Goal: Information Seeking & Learning: Learn about a topic

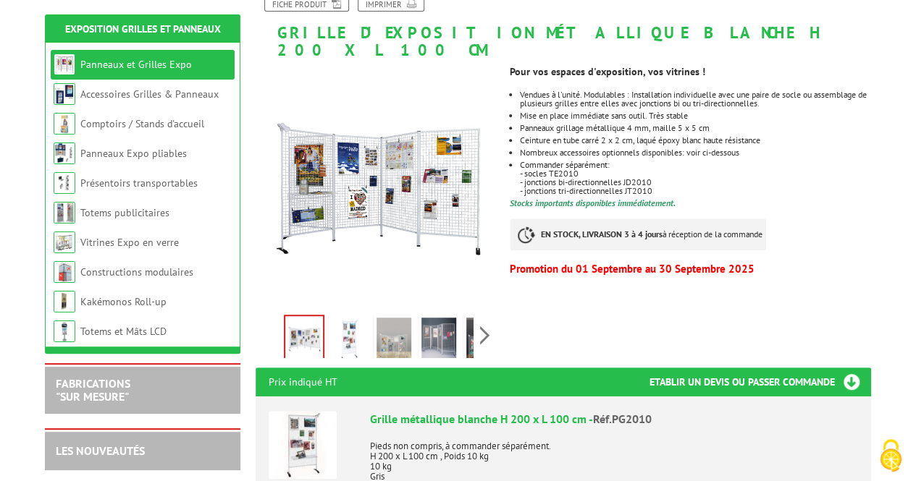
scroll to position [362, 0]
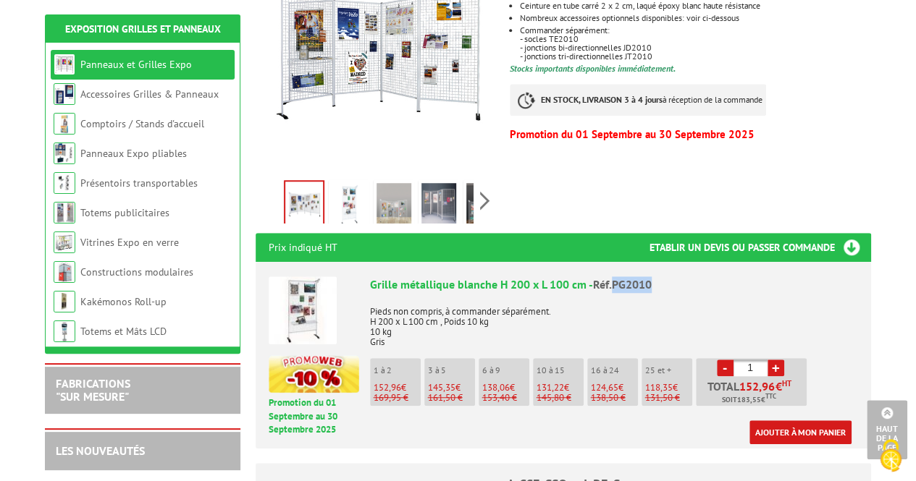
drag, startPoint x: 612, startPoint y: 268, endPoint x: 659, endPoint y: 267, distance: 47.1
click at [659, 276] on div "Grille métallique blanche H 200 x L 100 cm - Réf.PG2010" at bounding box center [614, 284] width 488 height 17
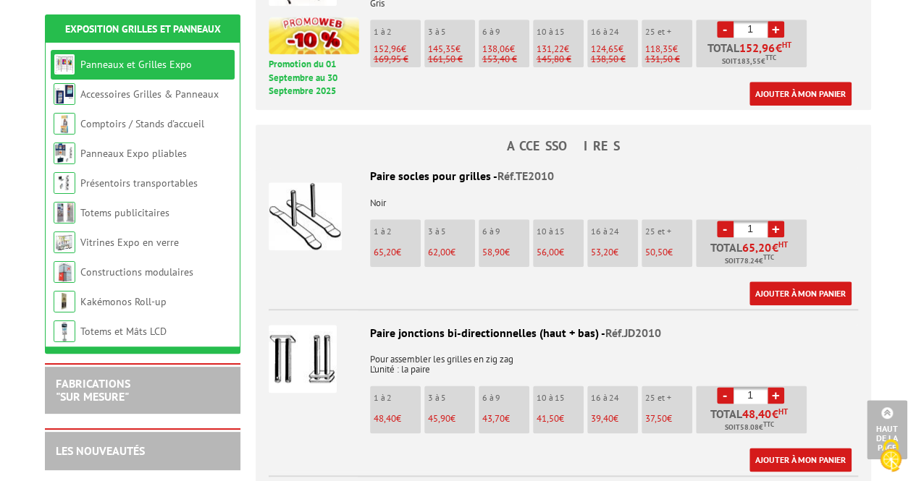
scroll to position [724, 0]
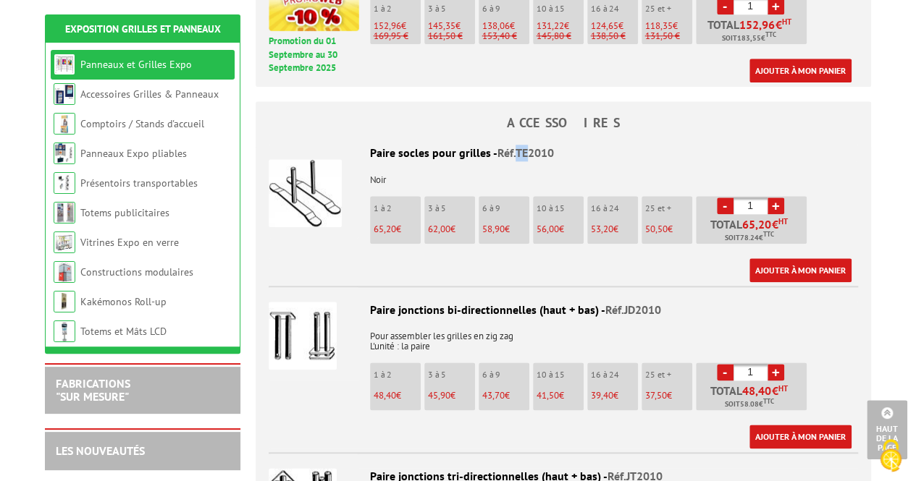
drag, startPoint x: 515, startPoint y: 137, endPoint x: 525, endPoint y: 137, distance: 10.9
click at [525, 145] on span "Réf.TE2010" at bounding box center [525, 152] width 56 height 14
click at [565, 145] on div "Paire socles pour grilles - Réf.TE2010" at bounding box center [563, 153] width 589 height 17
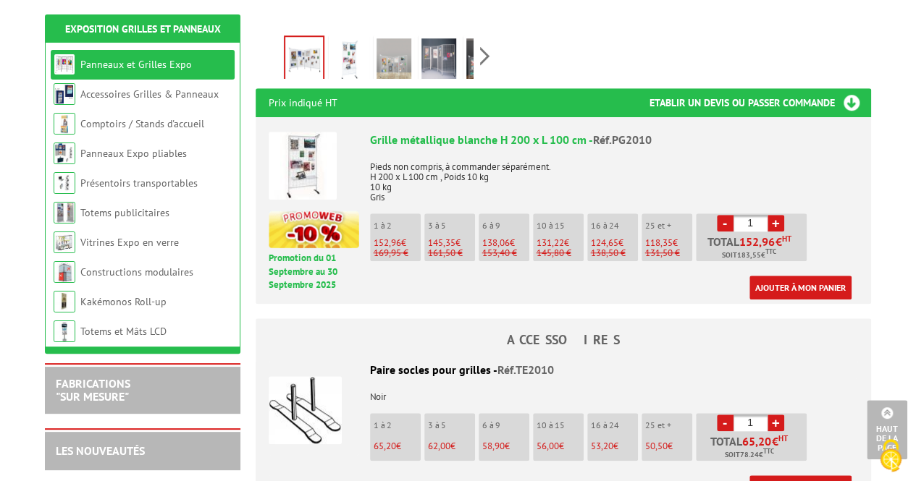
scroll to position [434, 0]
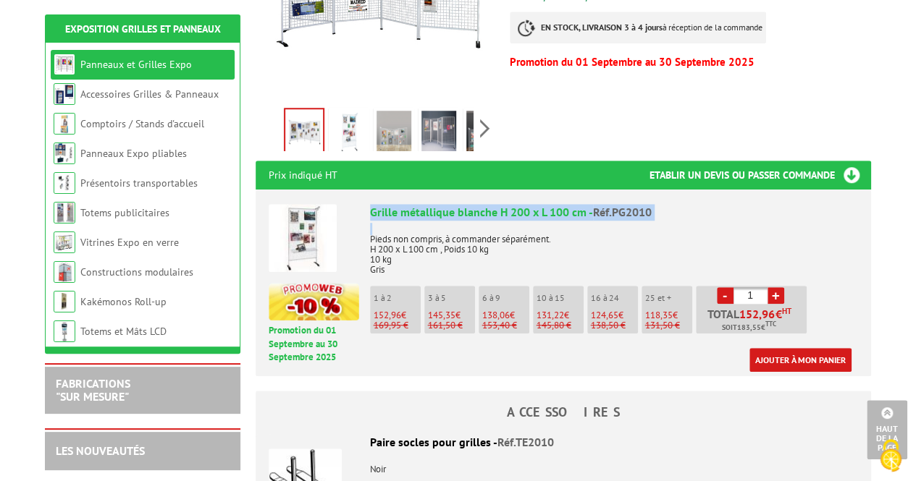
drag, startPoint x: 369, startPoint y: 195, endPoint x: 656, endPoint y: 205, distance: 287.5
click at [656, 205] on div "Grille métallique blanche H 200 x L 100 cm - Réf.PG2010 Pieds non compris, à co…" at bounding box center [614, 288] width 488 height 168
copy div "Grille métallique blanche H 200 x L 100 cm - Réf.PG2010"
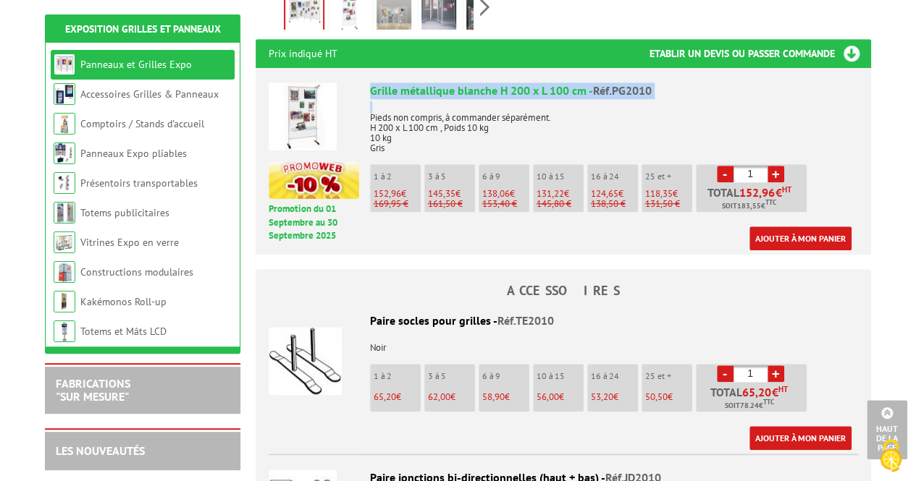
scroll to position [579, 0]
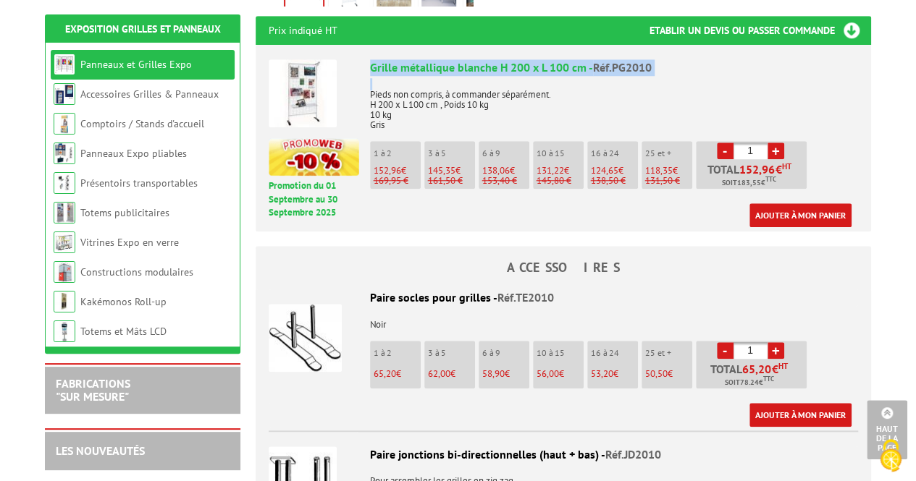
drag, startPoint x: 552, startPoint y: 279, endPoint x: 365, endPoint y: 274, distance: 186.8
click at [365, 290] on div "Paire socles pour grilles - Réf.TE2010" at bounding box center [563, 298] width 589 height 17
copy div "Paire socles pour grilles - Réf.TE2010"
